Goal: Check status

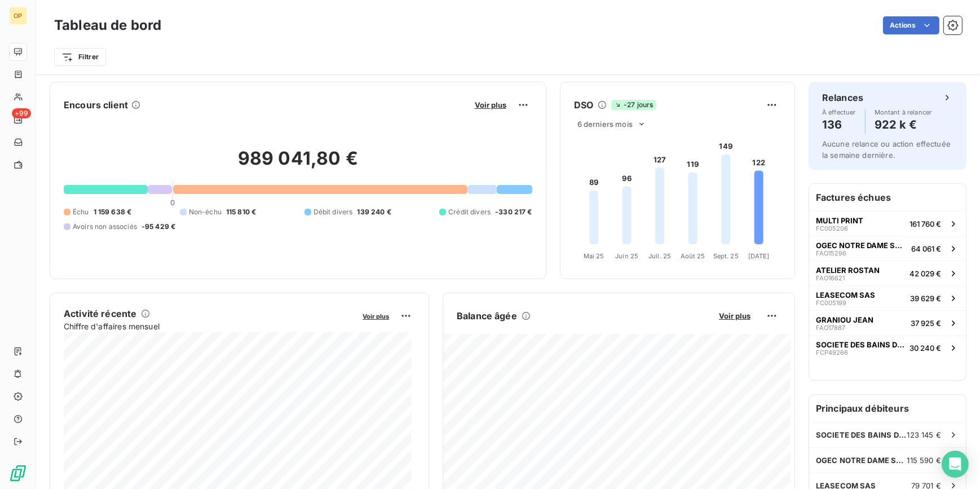
scroll to position [52, 0]
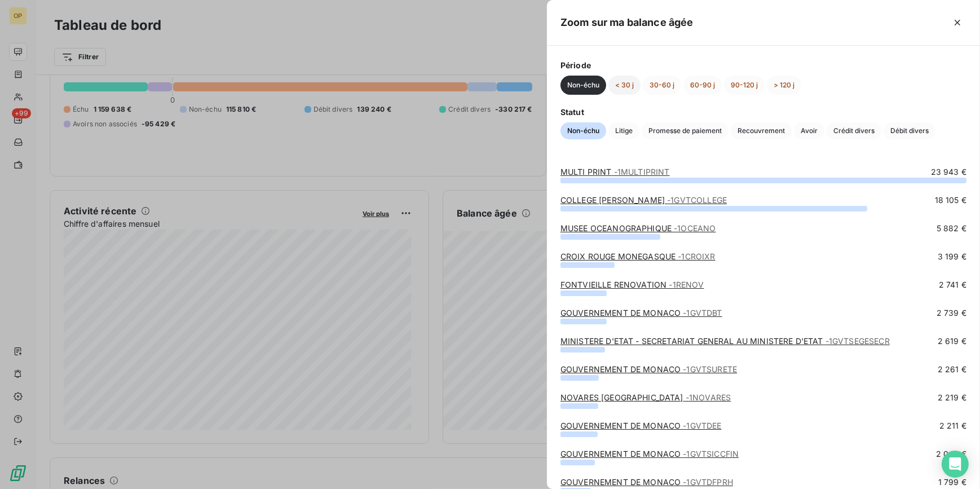
click at [629, 83] on button "< 30 j" at bounding box center [624, 85] width 32 height 19
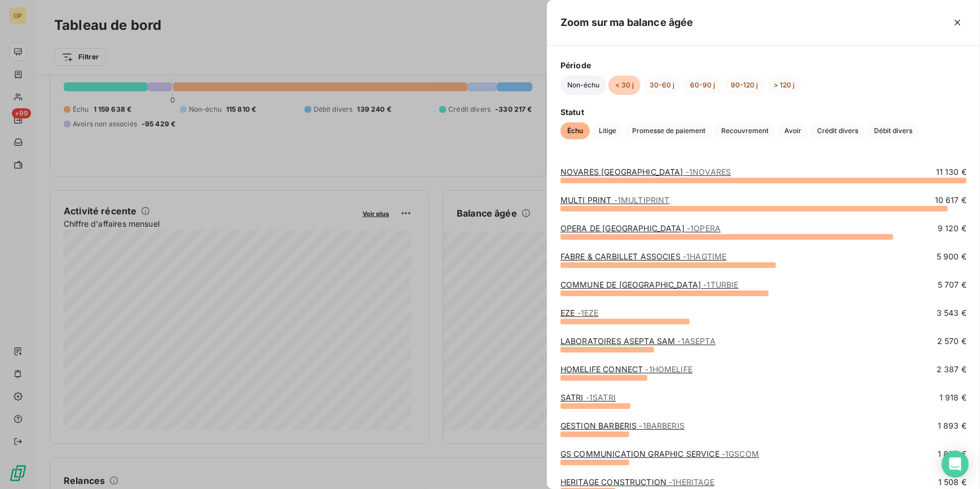
click at [593, 83] on button "Non-échu" at bounding box center [583, 85] width 46 height 19
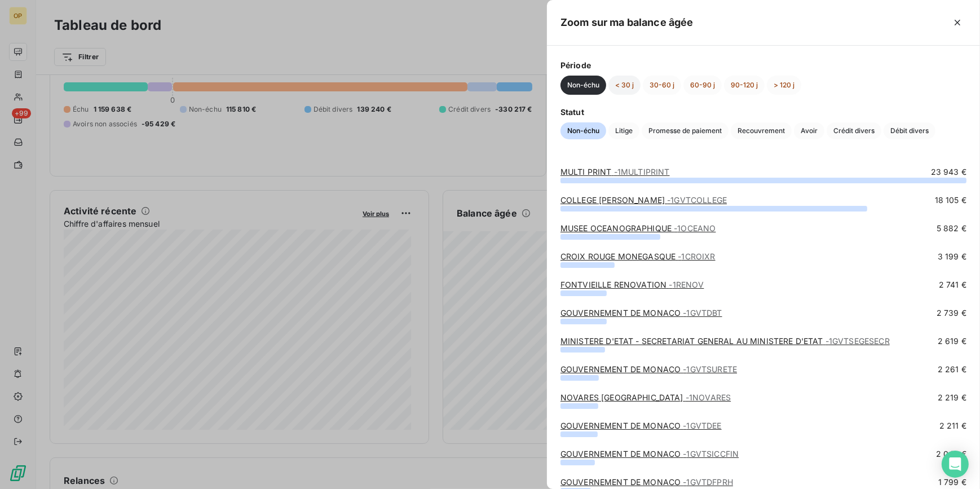
click at [625, 89] on button "< 30 j" at bounding box center [624, 85] width 32 height 19
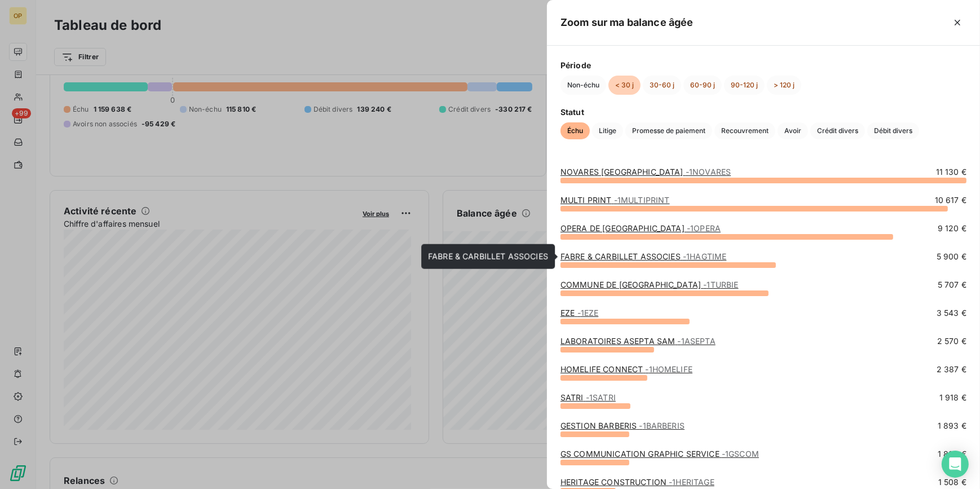
click at [654, 256] on link "FABRE & CARBILLET ASSOCIES - 1HAGTIME" at bounding box center [643, 256] width 166 height 10
